Goal: Task Accomplishment & Management: Complete application form

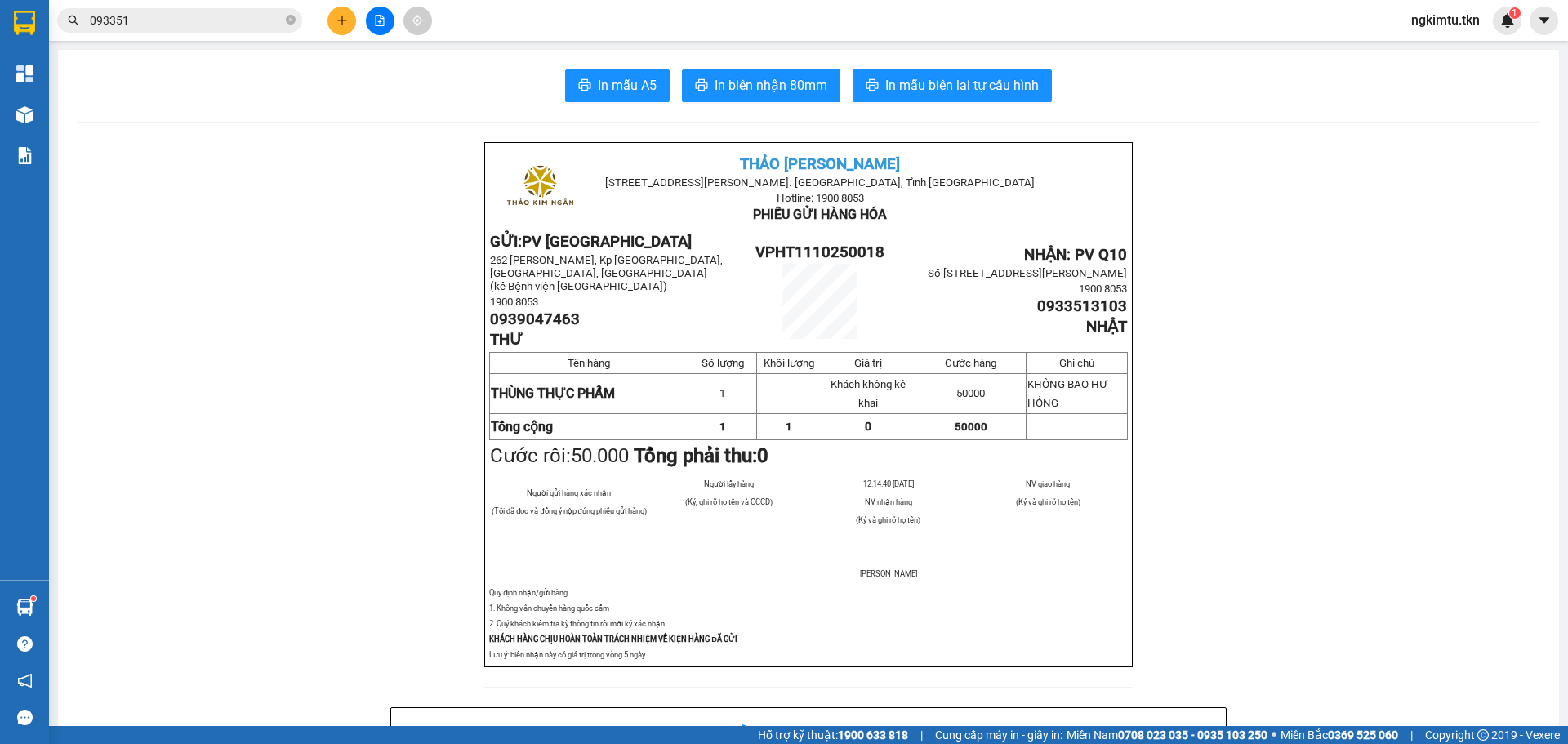
click at [180, 28] on input "093351" at bounding box center [186, 20] width 193 height 18
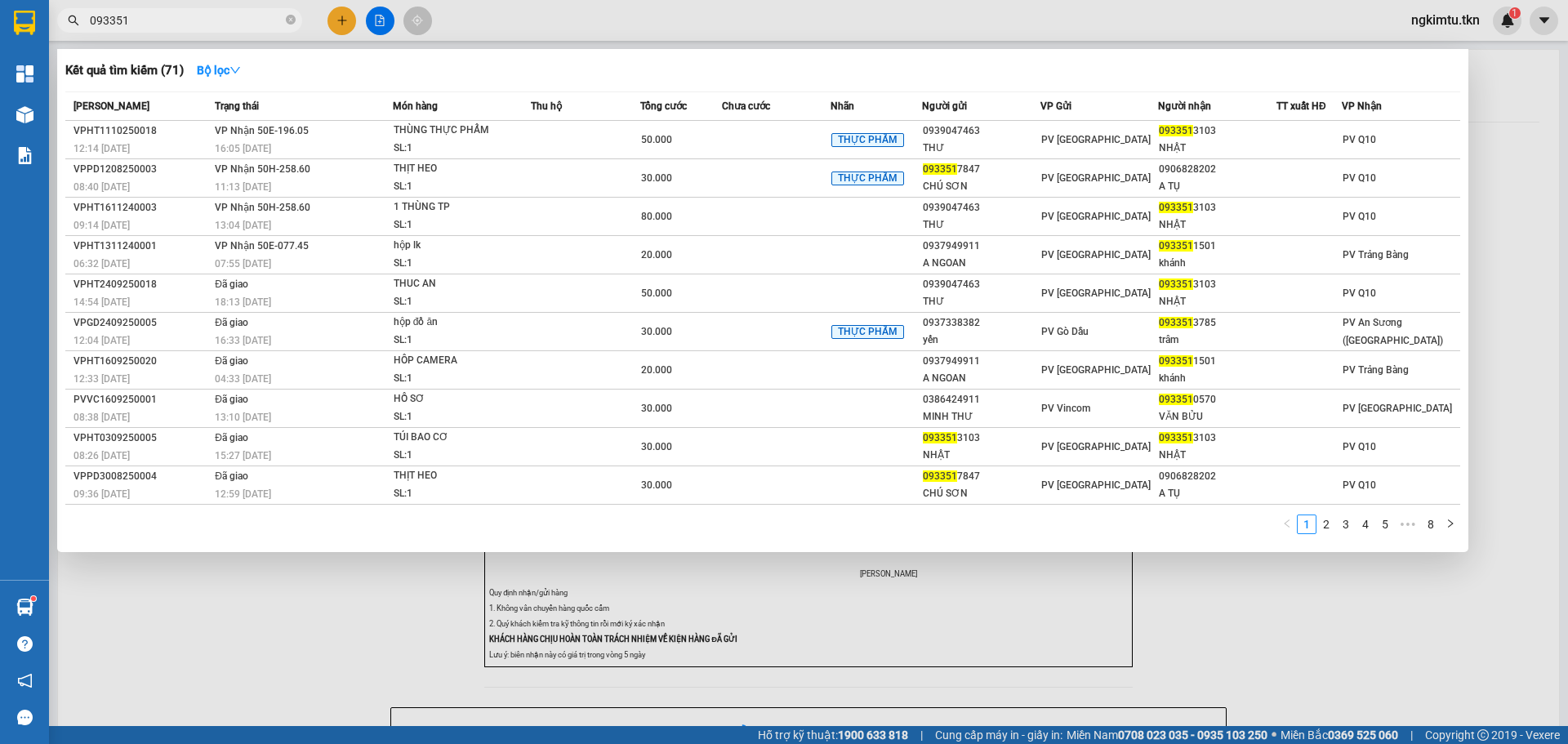
click at [180, 28] on input "093351" at bounding box center [186, 20] width 193 height 18
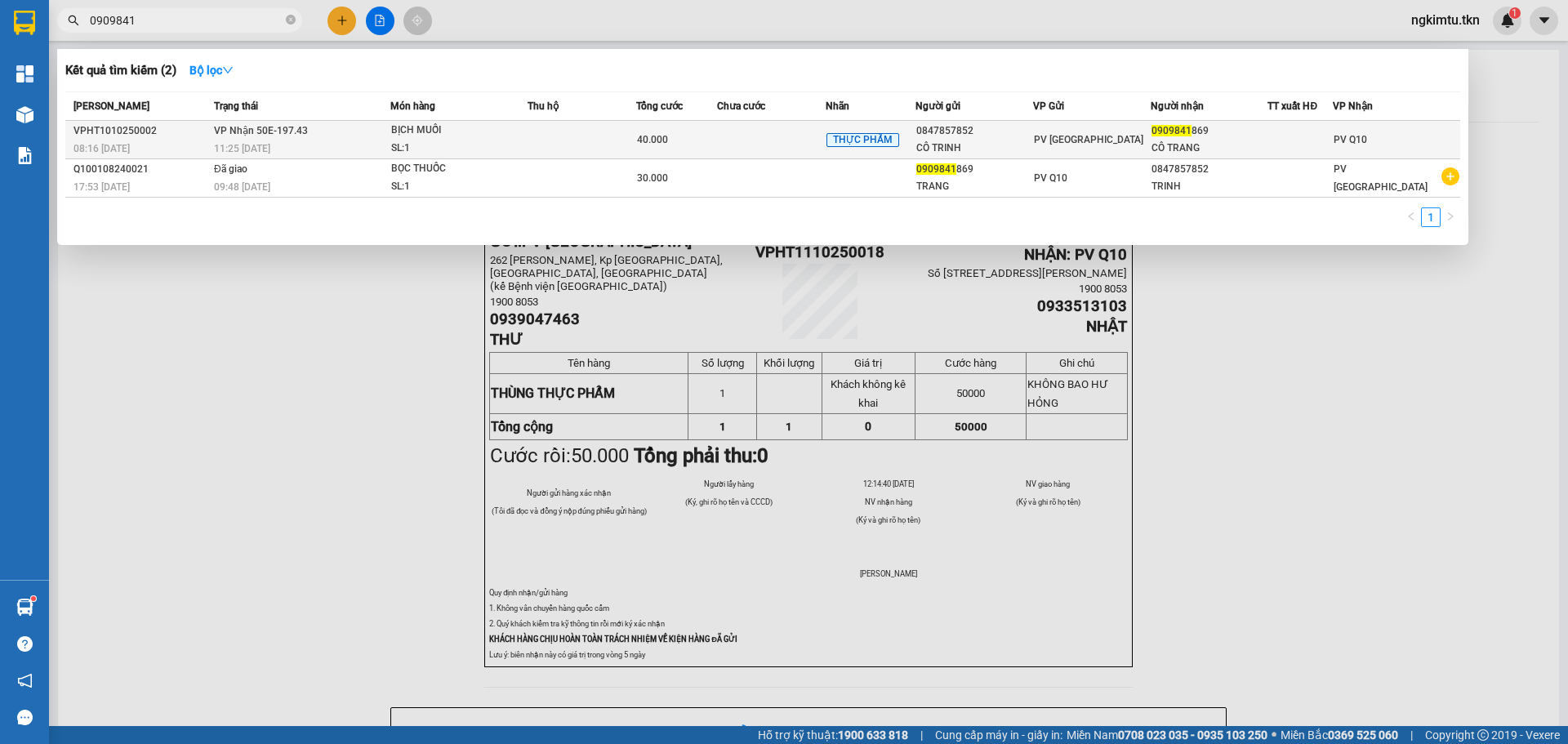
type input "0909841"
click at [1236, 134] on div "0909841 869" at bounding box center [1209, 131] width 116 height 17
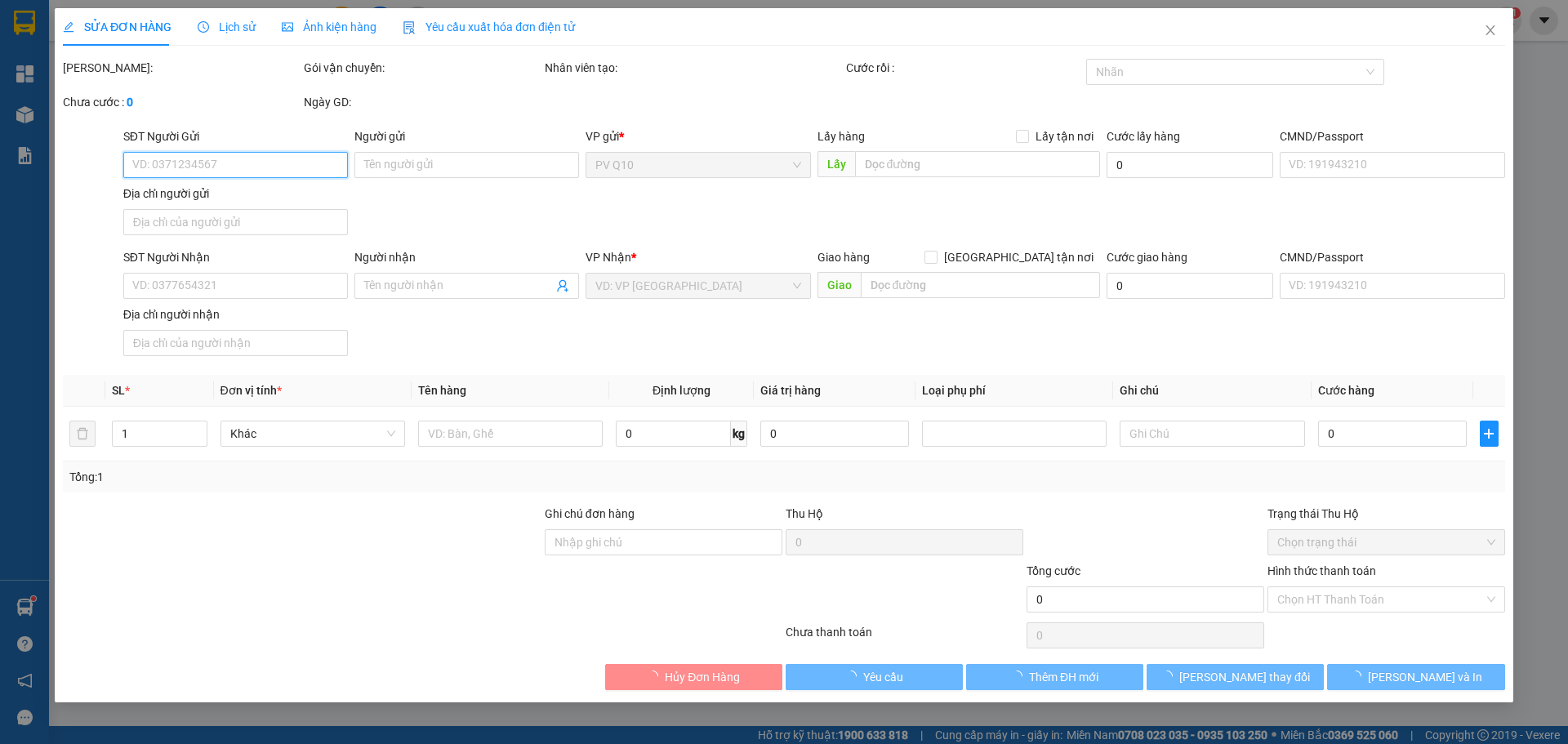
type input "0847857852"
type input "CÔ TRINH"
type input "0909841869"
type input "CÔ TRANG"
type input "40.000"
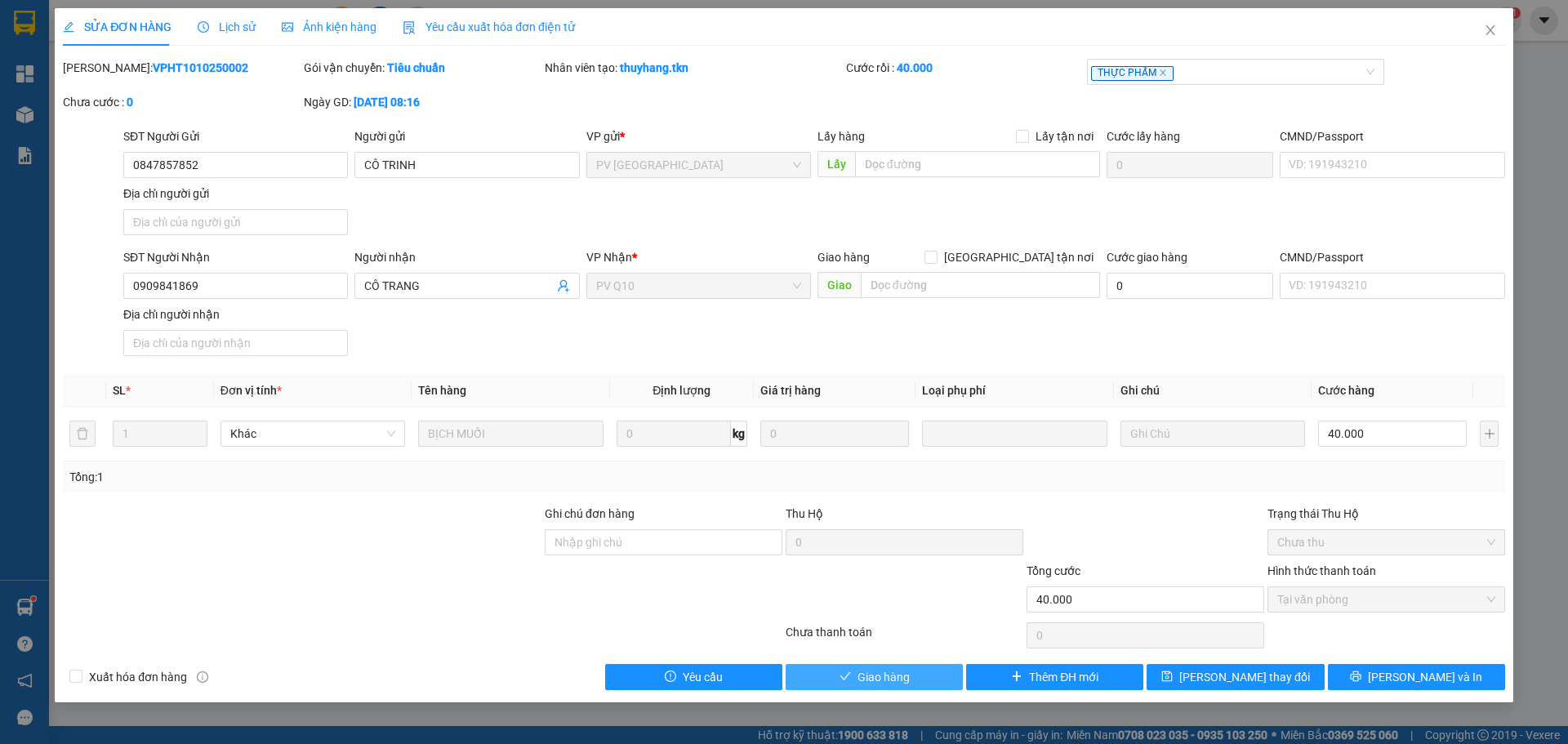
click at [851, 665] on button "Giao hàng" at bounding box center [874, 677] width 177 height 26
